Goal: Check status: Check status

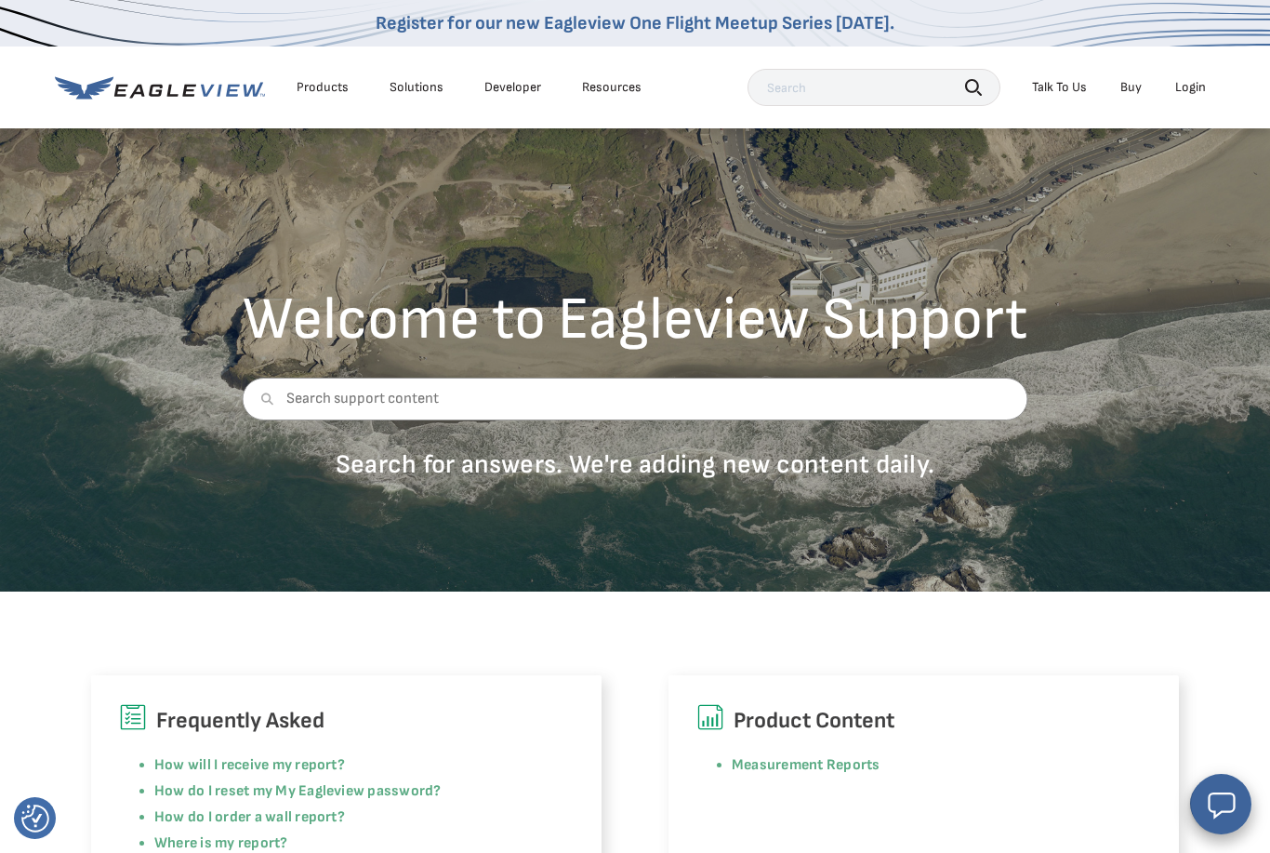
click at [1192, 87] on div "Login" at bounding box center [1190, 87] width 31 height 17
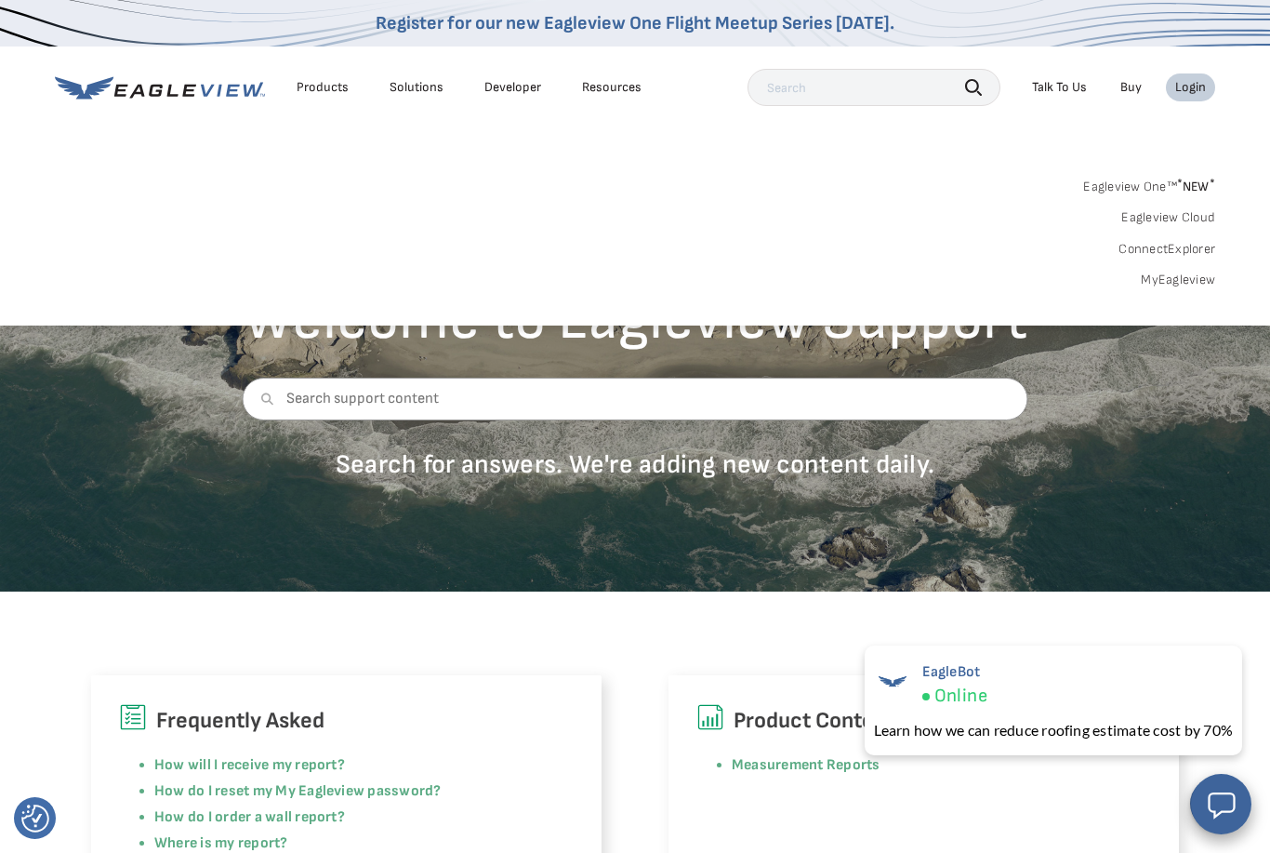
click at [1197, 274] on link "MyEagleview" at bounding box center [1178, 280] width 74 height 17
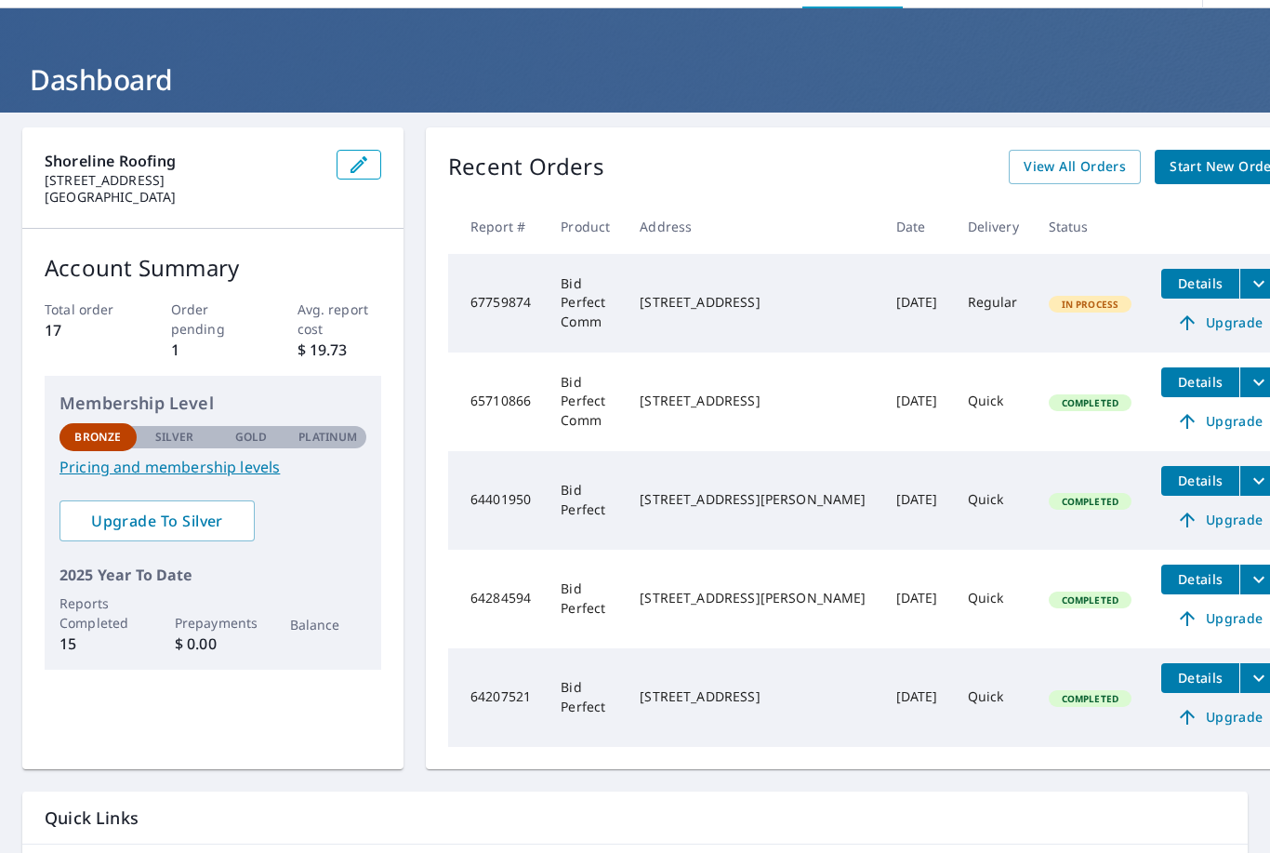
scroll to position [24, 0]
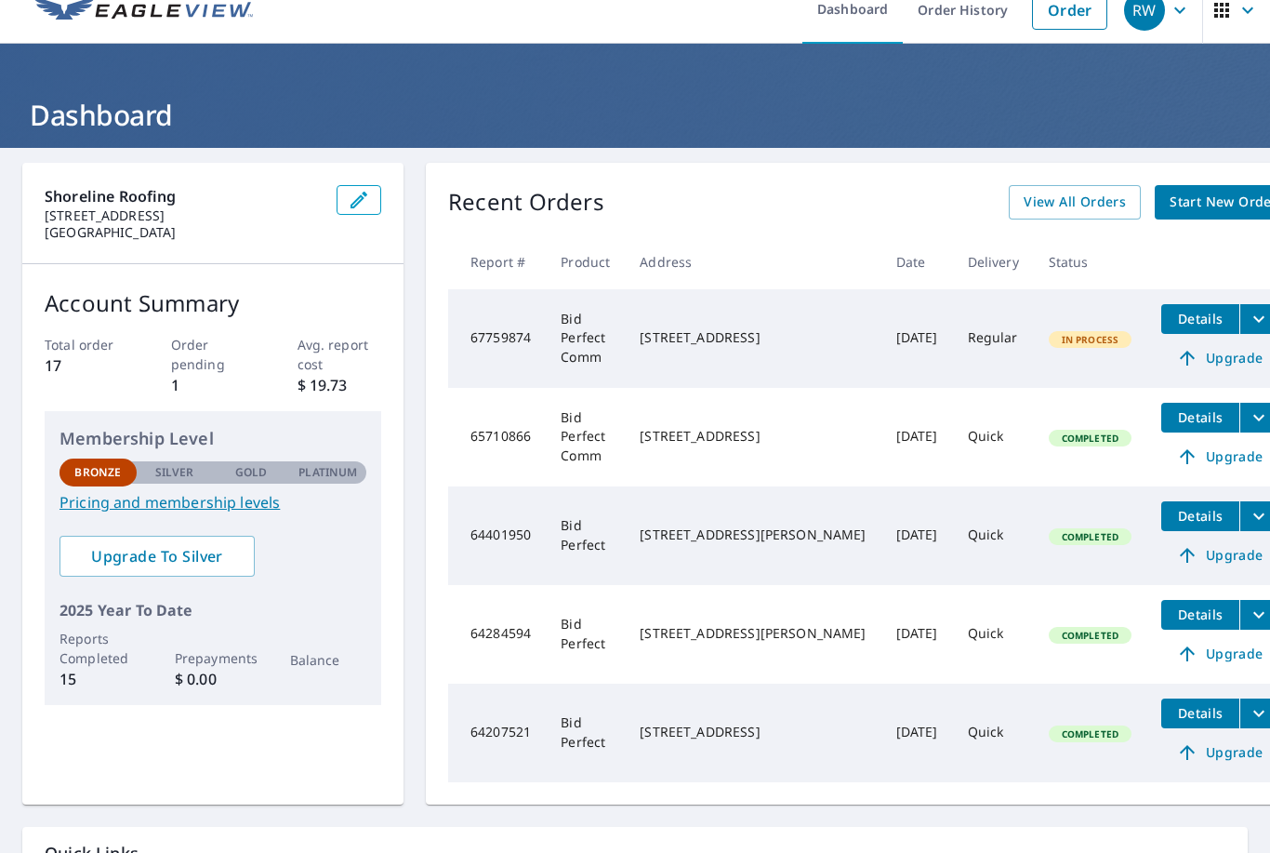
click at [1248, 320] on icon "filesDropdownBtn-67759874" at bounding box center [1259, 319] width 22 height 22
click at [1020, 92] on header "Dashboard" at bounding box center [635, 96] width 1270 height 104
click at [1173, 312] on span "Details" at bounding box center [1201, 319] width 56 height 18
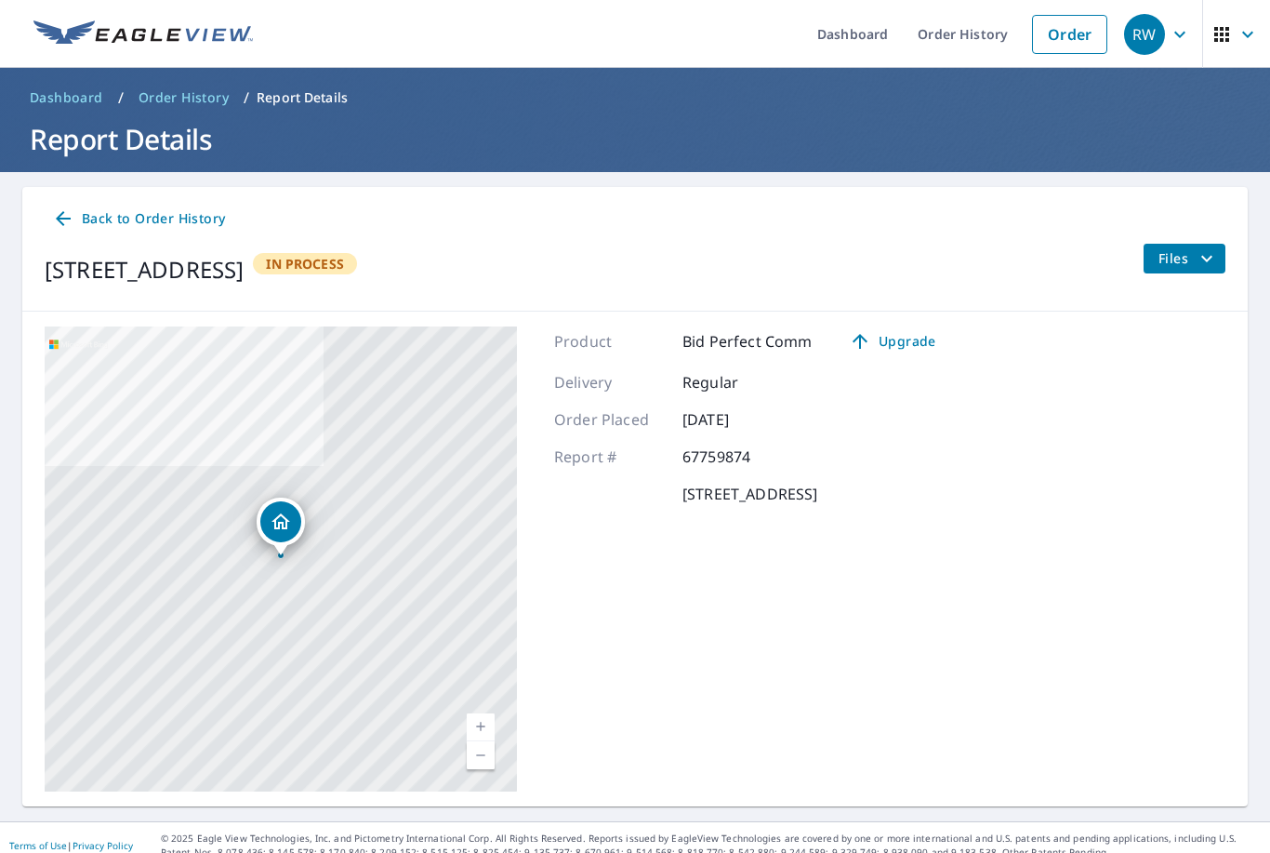
click at [1210, 252] on icon "filesDropdownBtn-67759874" at bounding box center [1207, 258] width 22 height 22
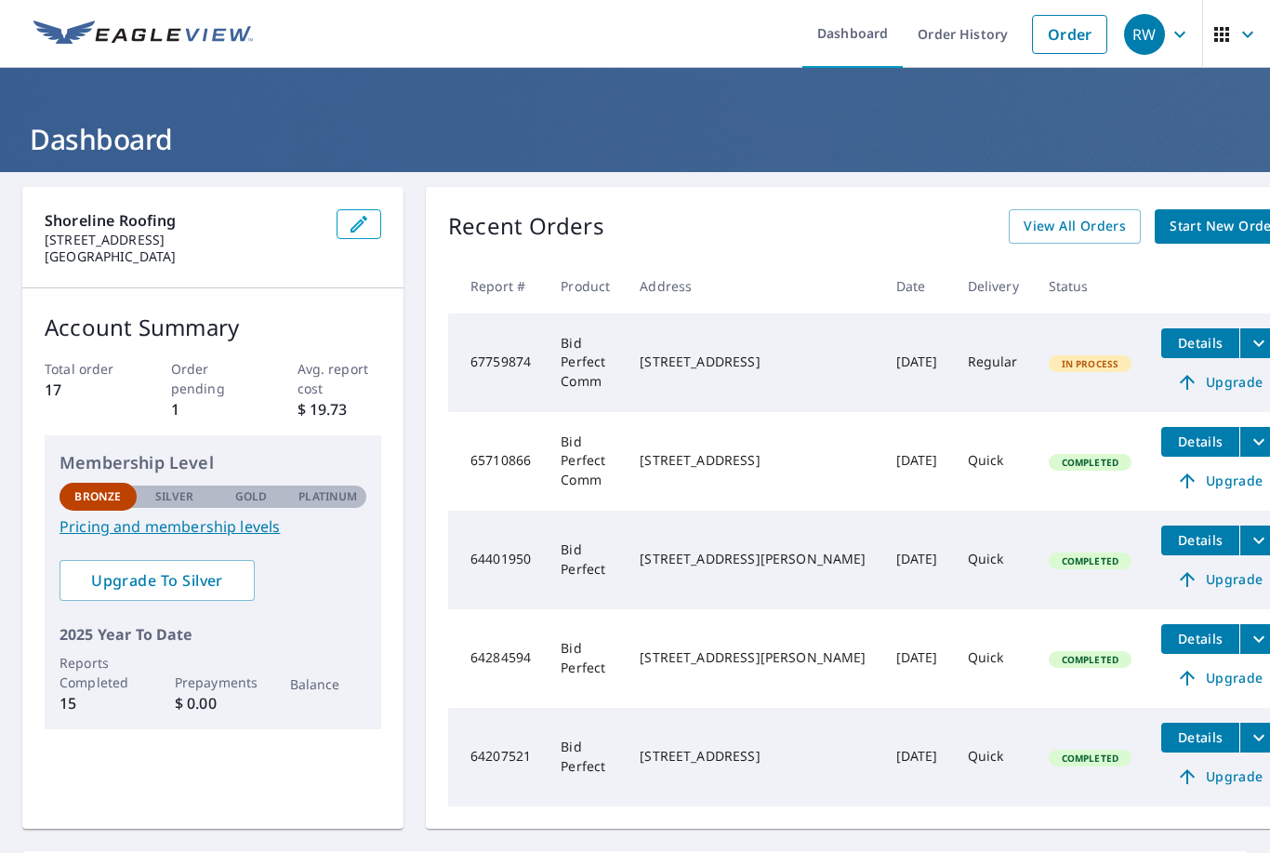
click at [256, 529] on link "Pricing and membership levels" at bounding box center [213, 526] width 307 height 22
click at [1249, 30] on icon "button" at bounding box center [1248, 34] width 22 height 22
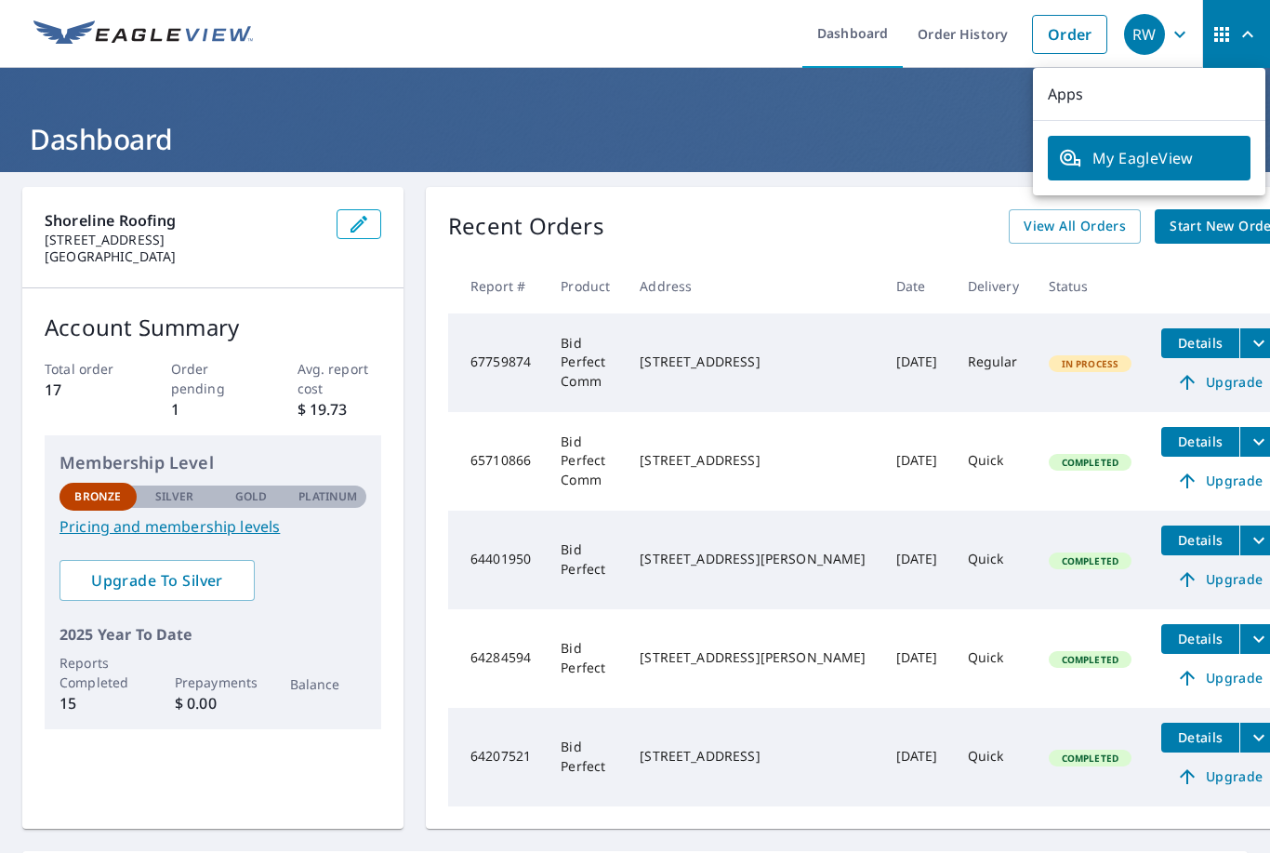
click at [1179, 29] on icon "button" at bounding box center [1180, 34] width 22 height 22
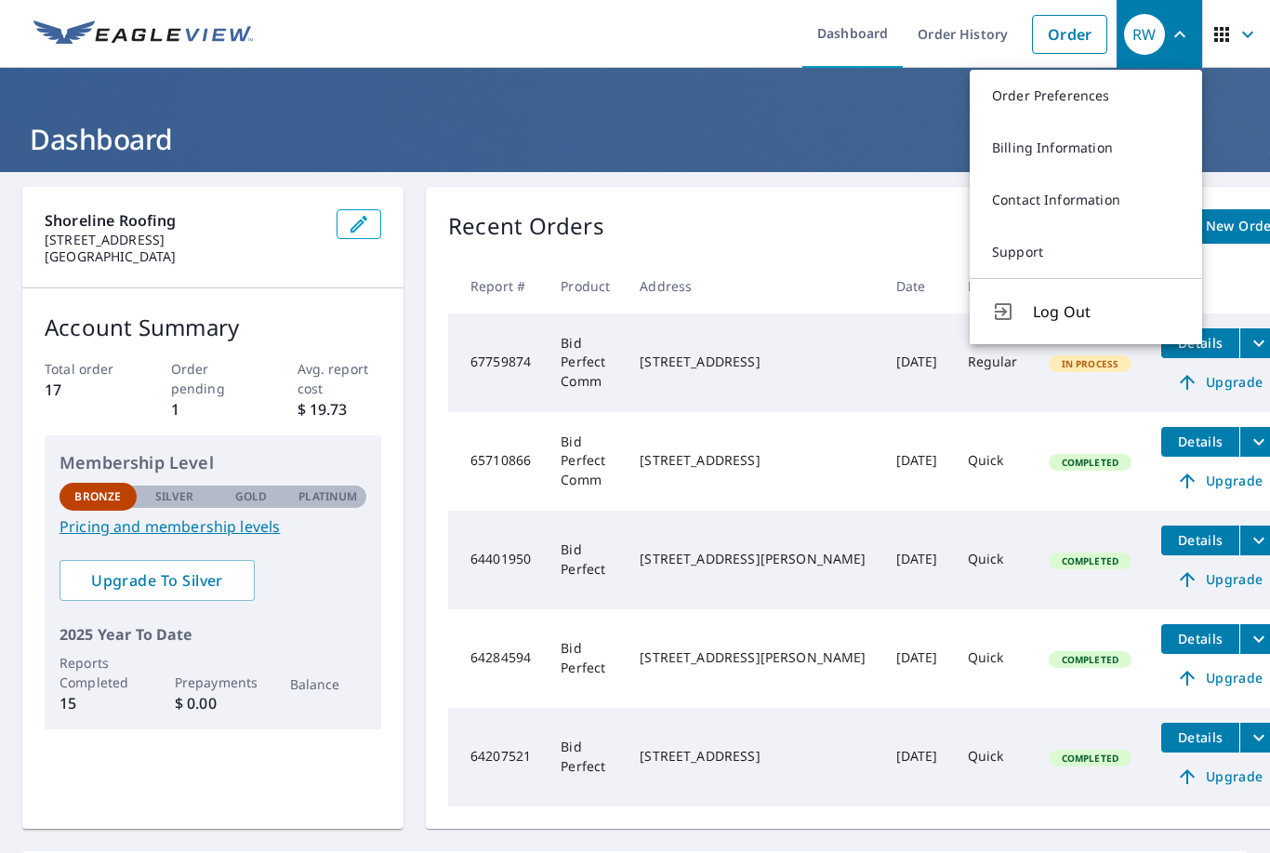
click at [1104, 149] on link "Billing Information" at bounding box center [1086, 148] width 232 height 52
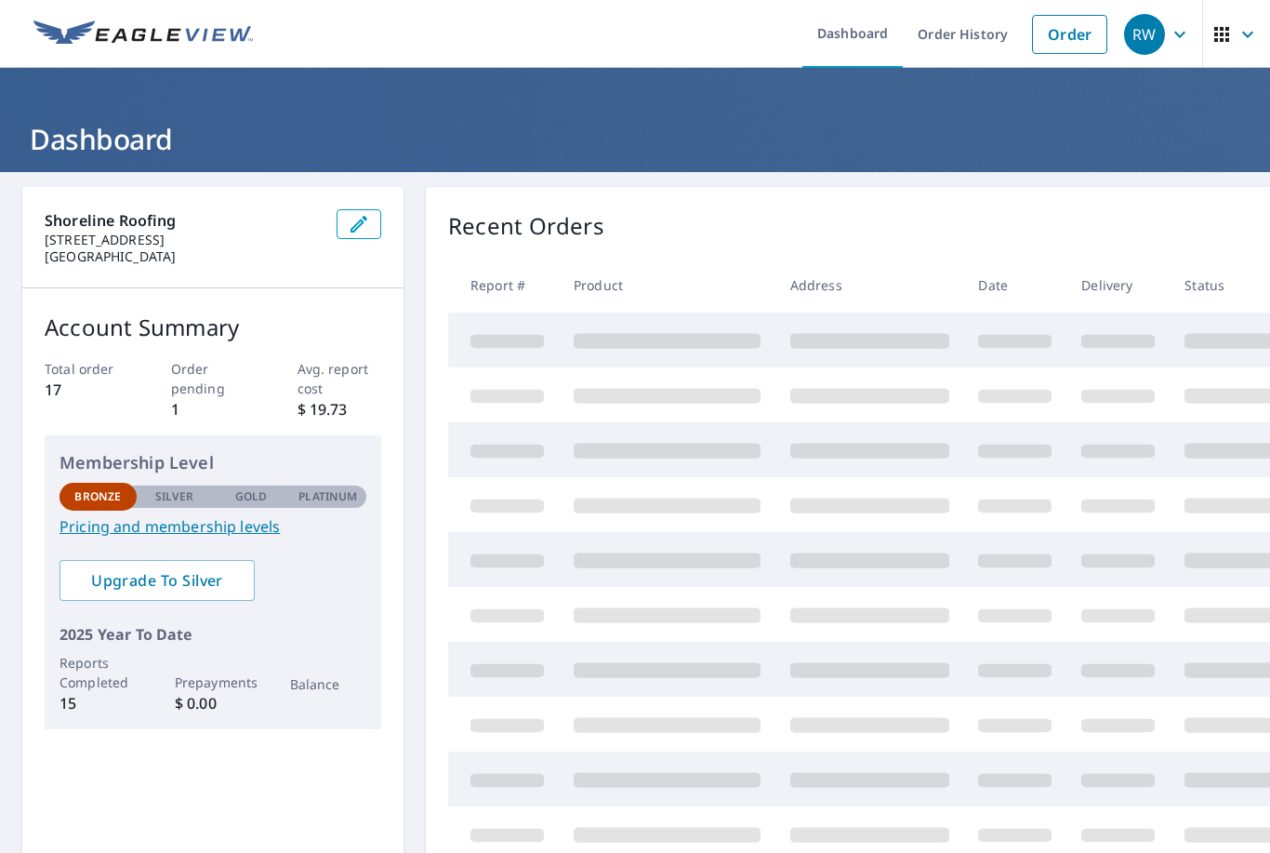
click at [871, 34] on link "Dashboard" at bounding box center [853, 34] width 100 height 68
click at [997, 21] on link "Order History" at bounding box center [963, 34] width 120 height 68
